Goal: Transaction & Acquisition: Subscribe to service/newsletter

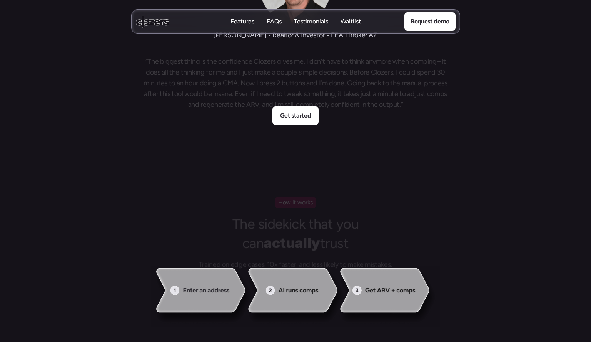
scroll to position [574, 0]
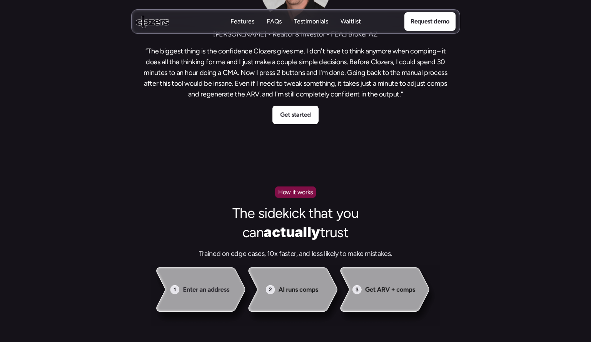
click at [246, 18] on p "Features" at bounding box center [242, 21] width 24 height 8
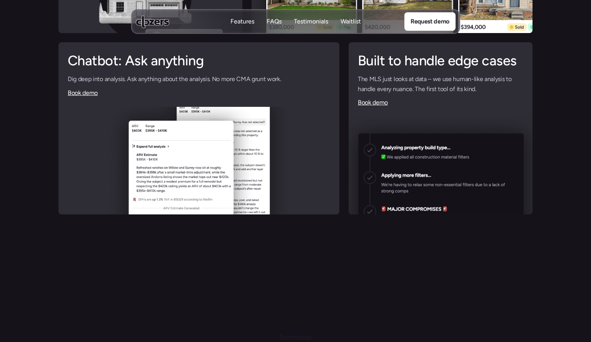
scroll to position [2035, 0]
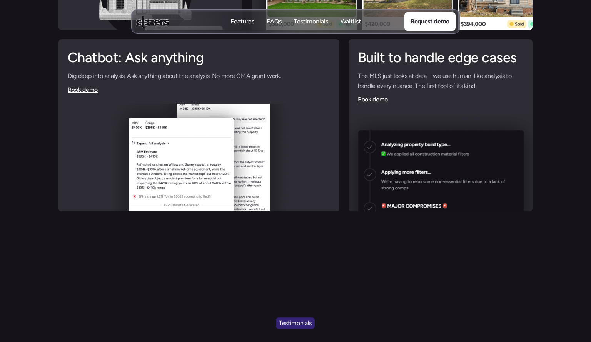
click at [354, 22] on p "Waitlist" at bounding box center [351, 21] width 20 height 8
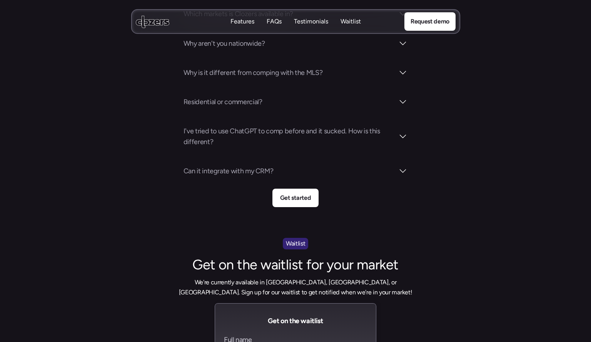
scroll to position [2795, 0]
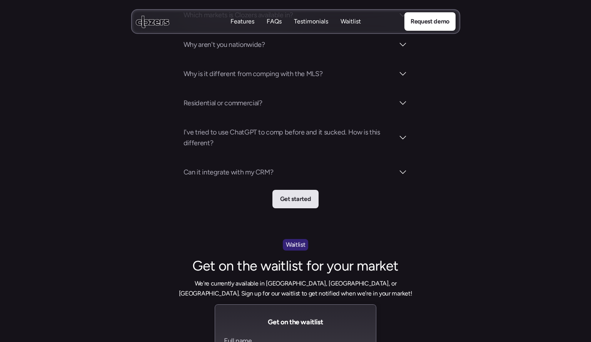
click at [309, 194] on p "Get started" at bounding box center [295, 199] width 31 height 10
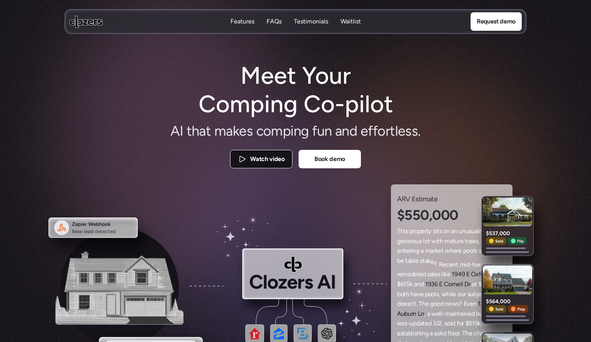
click at [273, 158] on p "Watch video" at bounding box center [267, 159] width 34 height 10
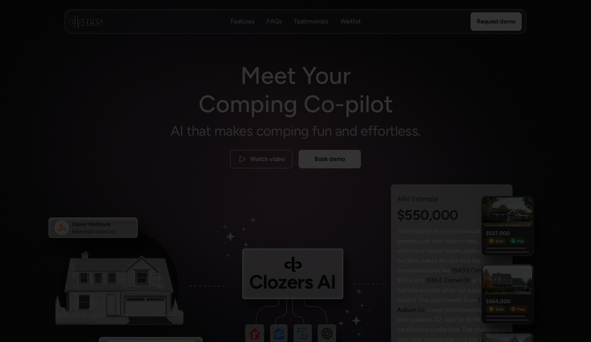
click at [515, 80] on div at bounding box center [295, 171] width 591 height 342
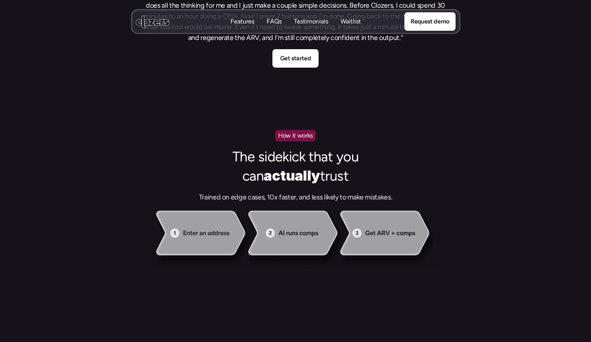
scroll to position [539, 0]
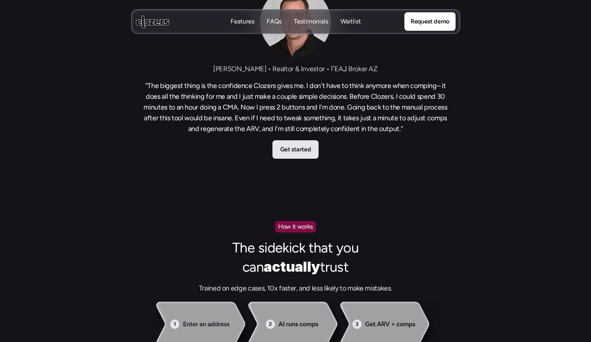
click at [306, 149] on p "Get started" at bounding box center [295, 150] width 31 height 10
